Goal: Task Accomplishment & Management: Manage account settings

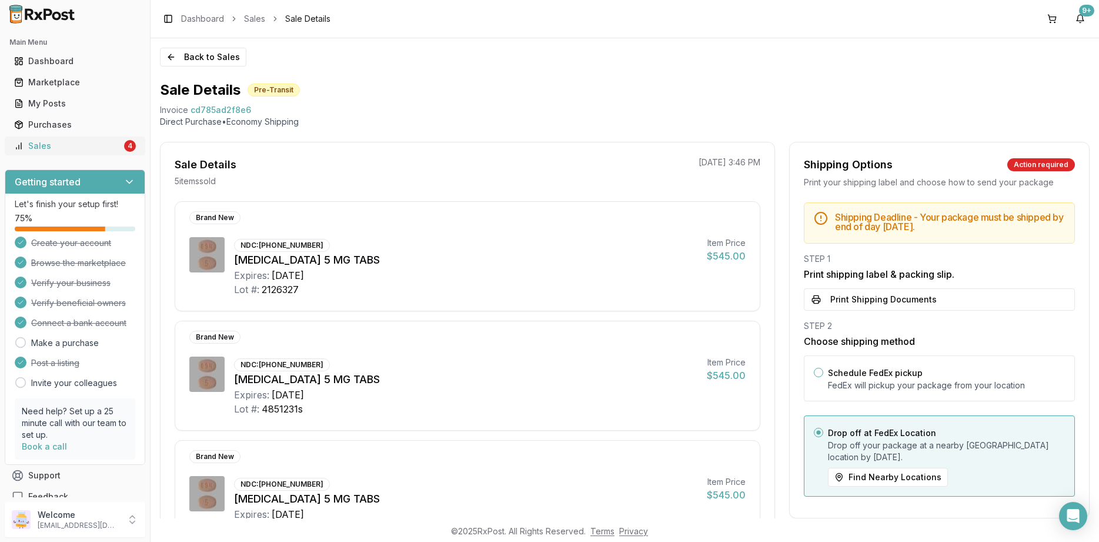
click at [112, 145] on div "Sales" at bounding box center [68, 146] width 108 height 12
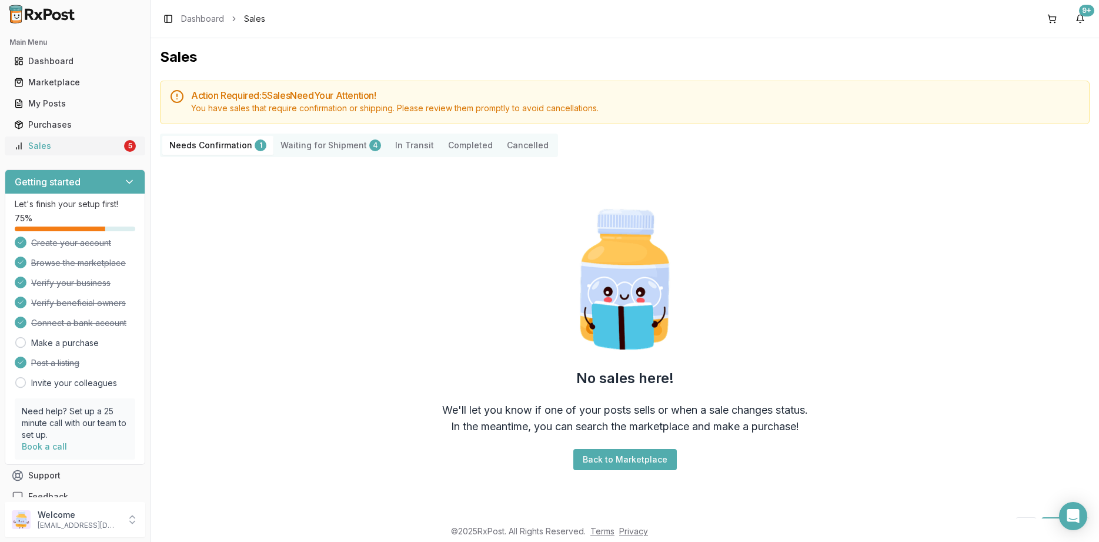
click at [123, 143] on link "Sales 5" at bounding box center [74, 145] width 131 height 21
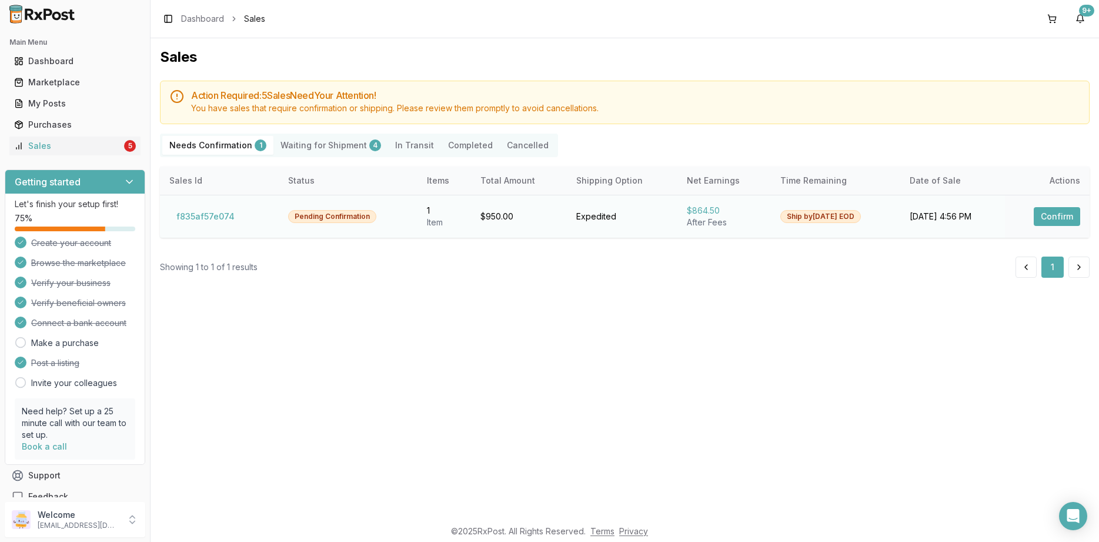
click at [1055, 211] on button "Confirm" at bounding box center [1057, 216] width 46 height 19
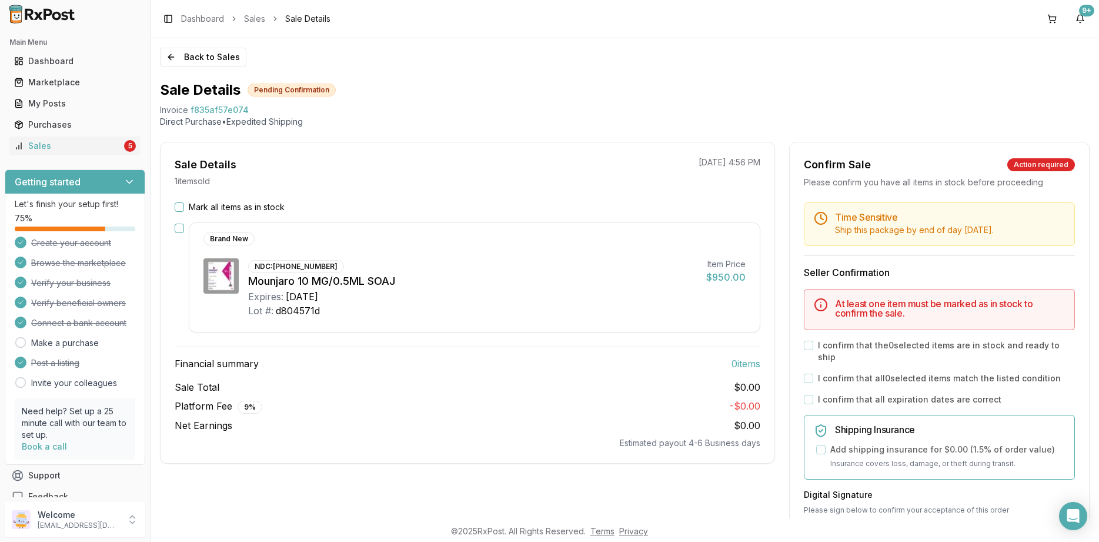
click at [250, 209] on label "Mark all items as in stock" at bounding box center [237, 207] width 96 height 12
click at [184, 209] on button "Mark all items as in stock" at bounding box center [179, 206] width 9 height 9
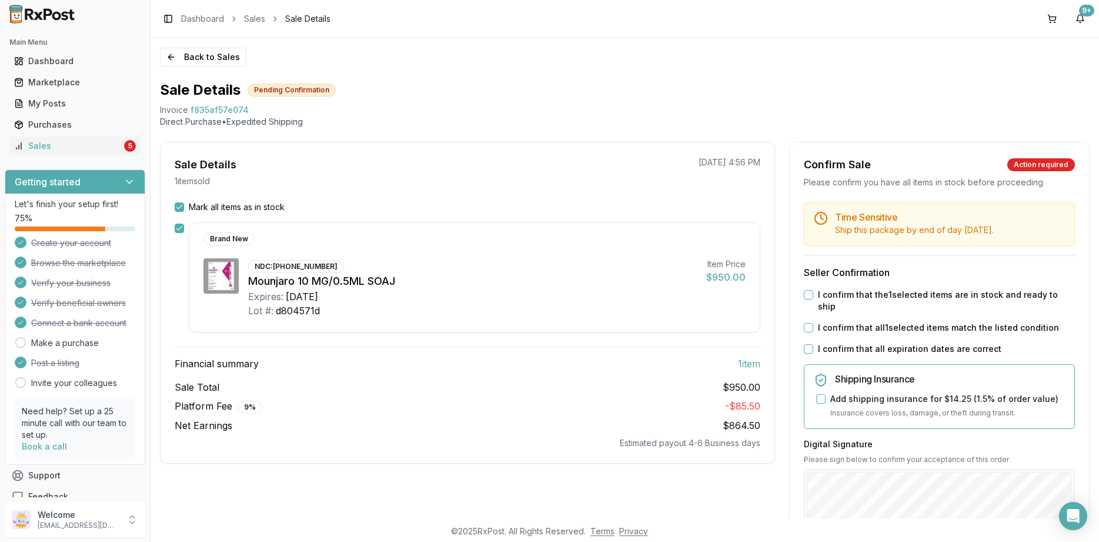
click at [833, 328] on div "Time Sensitive Ship this package by end of day [DATE] . Seller Confirmation I c…" at bounding box center [939, 456] width 299 height 509
click at [833, 343] on label "I confirm that all expiration dates are correct" at bounding box center [909, 349] width 183 height 12
click at [813, 344] on button "I confirm that all expiration dates are correct" at bounding box center [808, 348] width 9 height 9
click at [840, 322] on label "I confirm that all 1 selected items match the listed condition" at bounding box center [938, 328] width 241 height 12
click at [813, 323] on button "I confirm that all 1 selected items match the listed condition" at bounding box center [808, 327] width 9 height 9
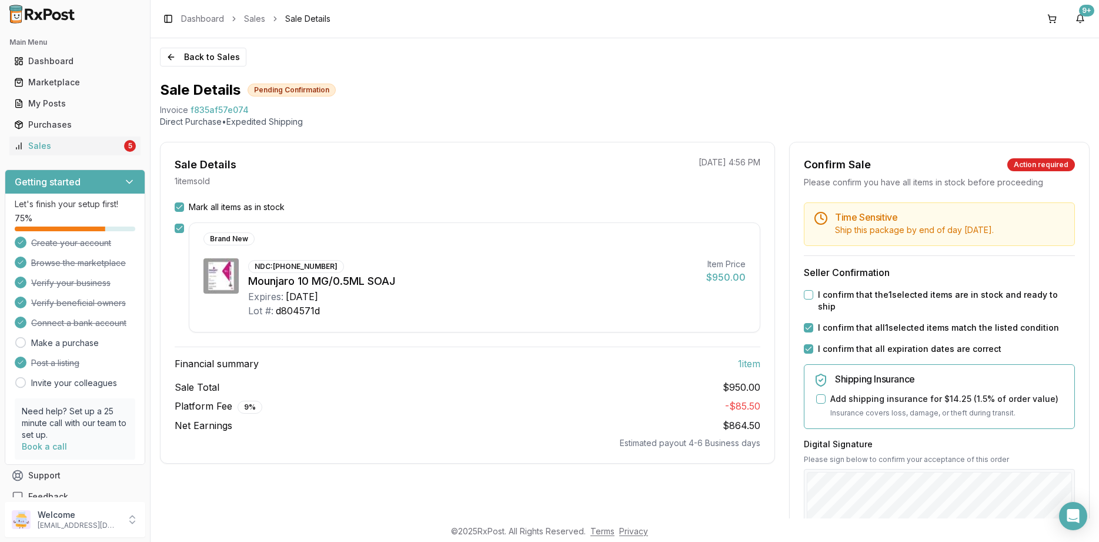
click at [842, 295] on label "I confirm that the 1 selected items are in stock and ready to ship" at bounding box center [946, 301] width 257 height 24
click at [813, 295] on button "I confirm that the 1 selected items are in stock and ready to ship" at bounding box center [808, 294] width 9 height 9
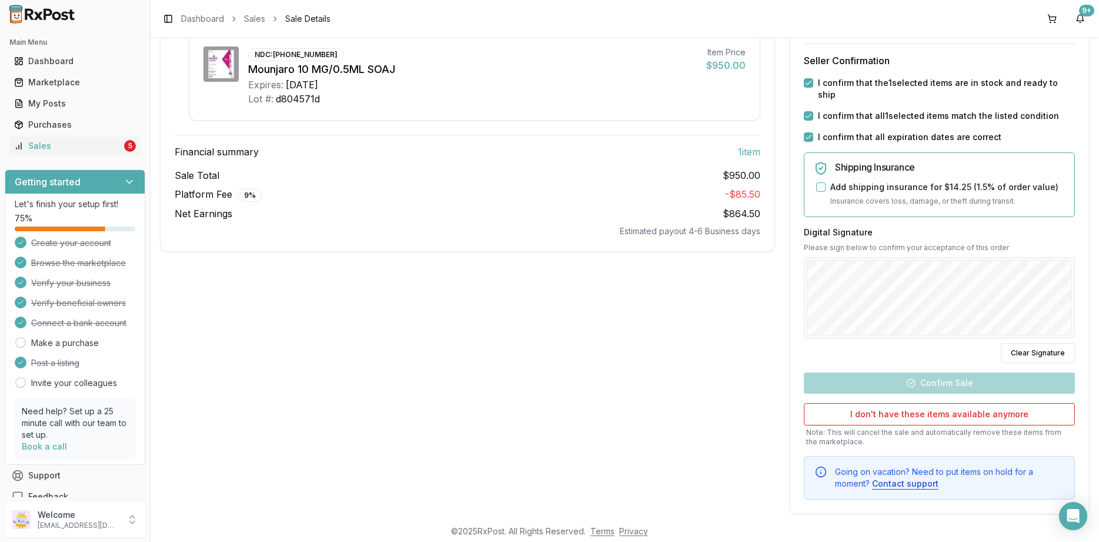
click at [892, 329] on div "Digital Signature Please sign below to confirm your acceptance of this order Cl…" at bounding box center [939, 294] width 271 height 136
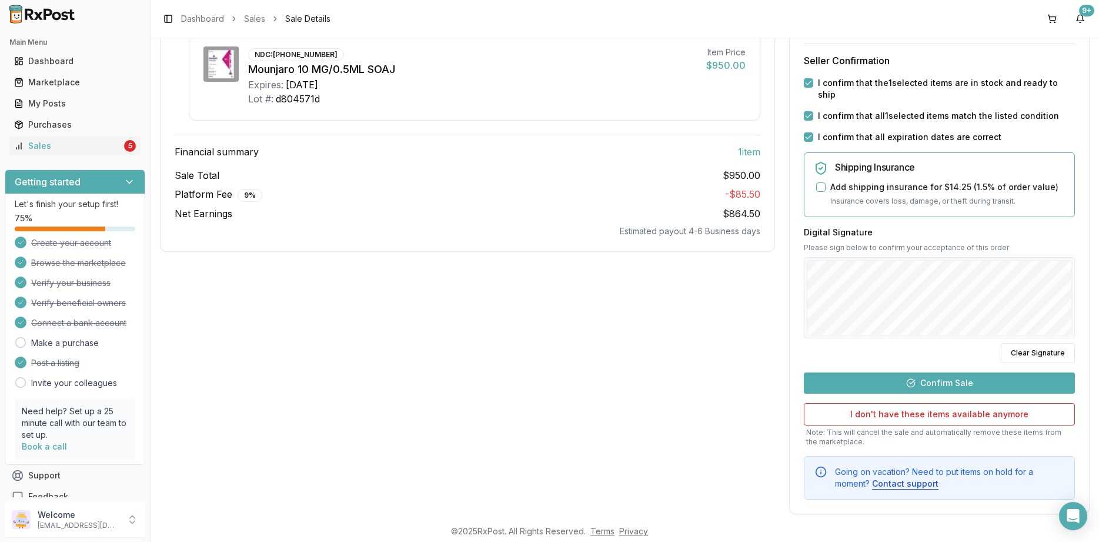
click at [938, 372] on button "Confirm Sale" at bounding box center [939, 382] width 271 height 21
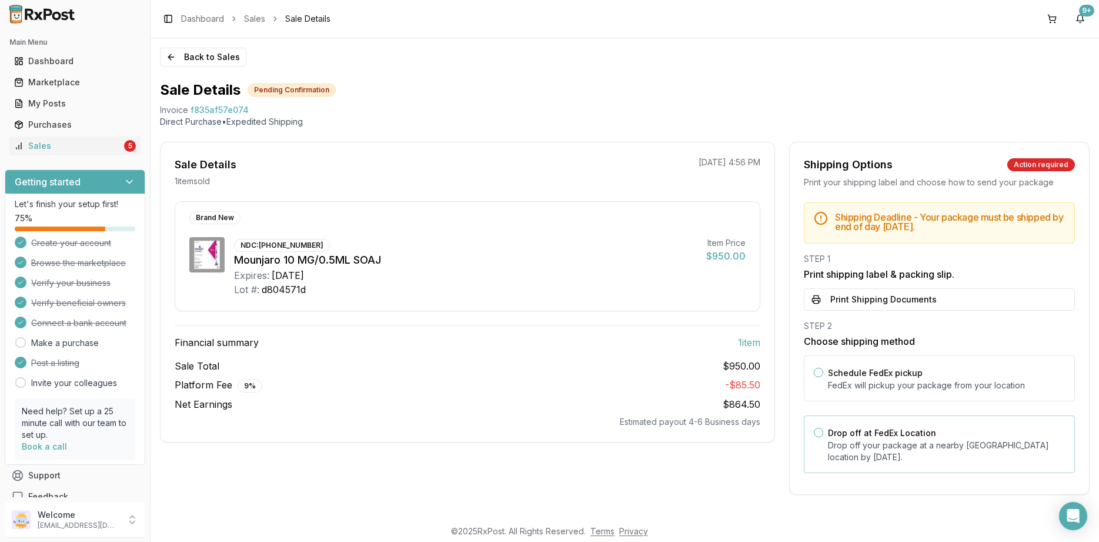
click at [878, 431] on label "Drop off at FedEx Location" at bounding box center [882, 432] width 108 height 10
click at [823, 431] on button "Drop off at FedEx Location" at bounding box center [818, 431] width 9 height 9
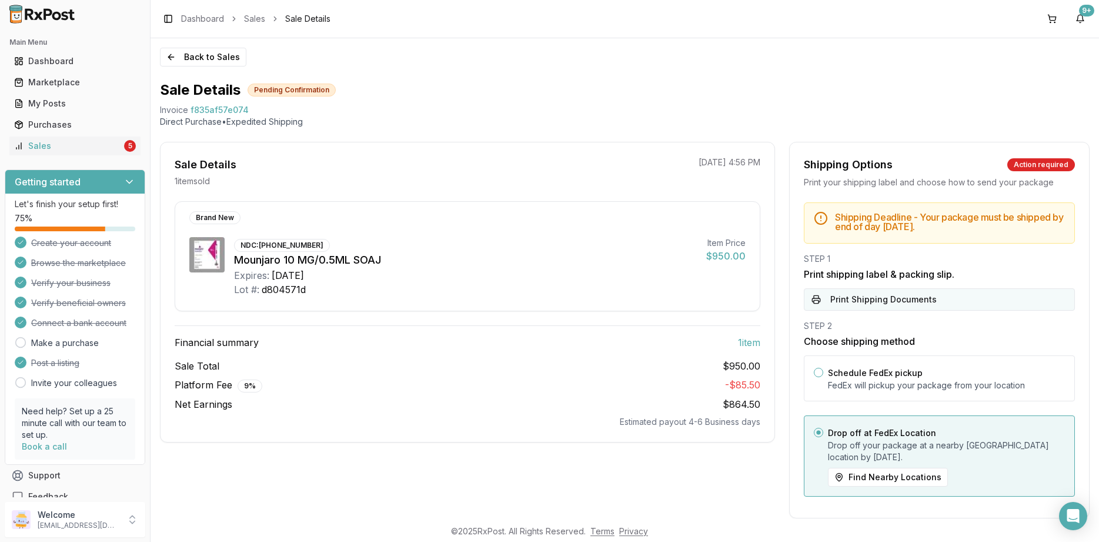
click at [894, 297] on button "Print Shipping Documents" at bounding box center [939, 299] width 271 height 22
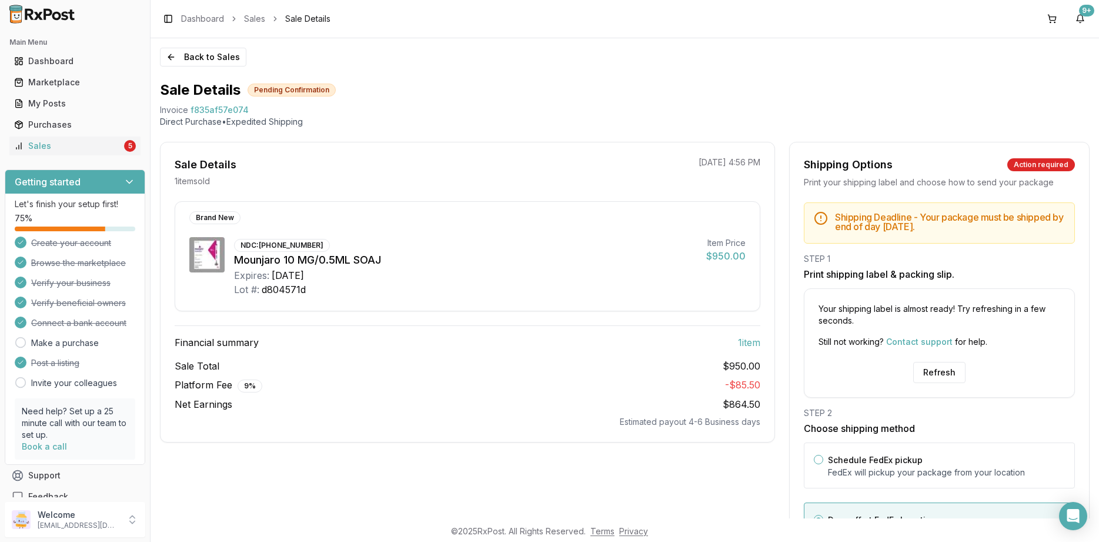
click at [936, 385] on div "Your shipping label is almost ready! Try refreshing in a few seconds. Still not…" at bounding box center [939, 342] width 271 height 109
click at [934, 377] on button "Refresh" at bounding box center [939, 372] width 52 height 21
